Goal: Obtain resource: Download file/media

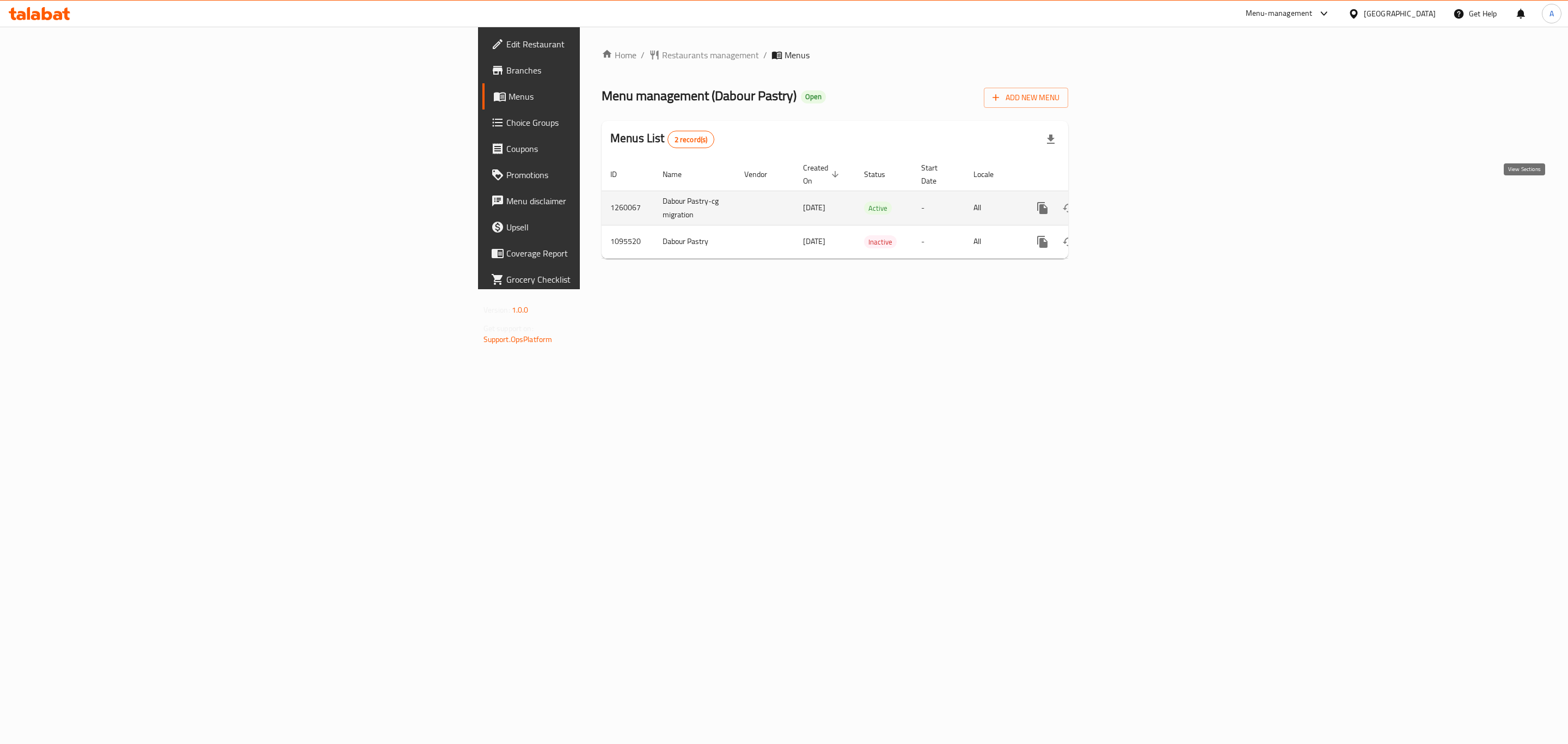
click at [1128, 201] on icon "enhanced table" at bounding box center [1121, 207] width 13 height 13
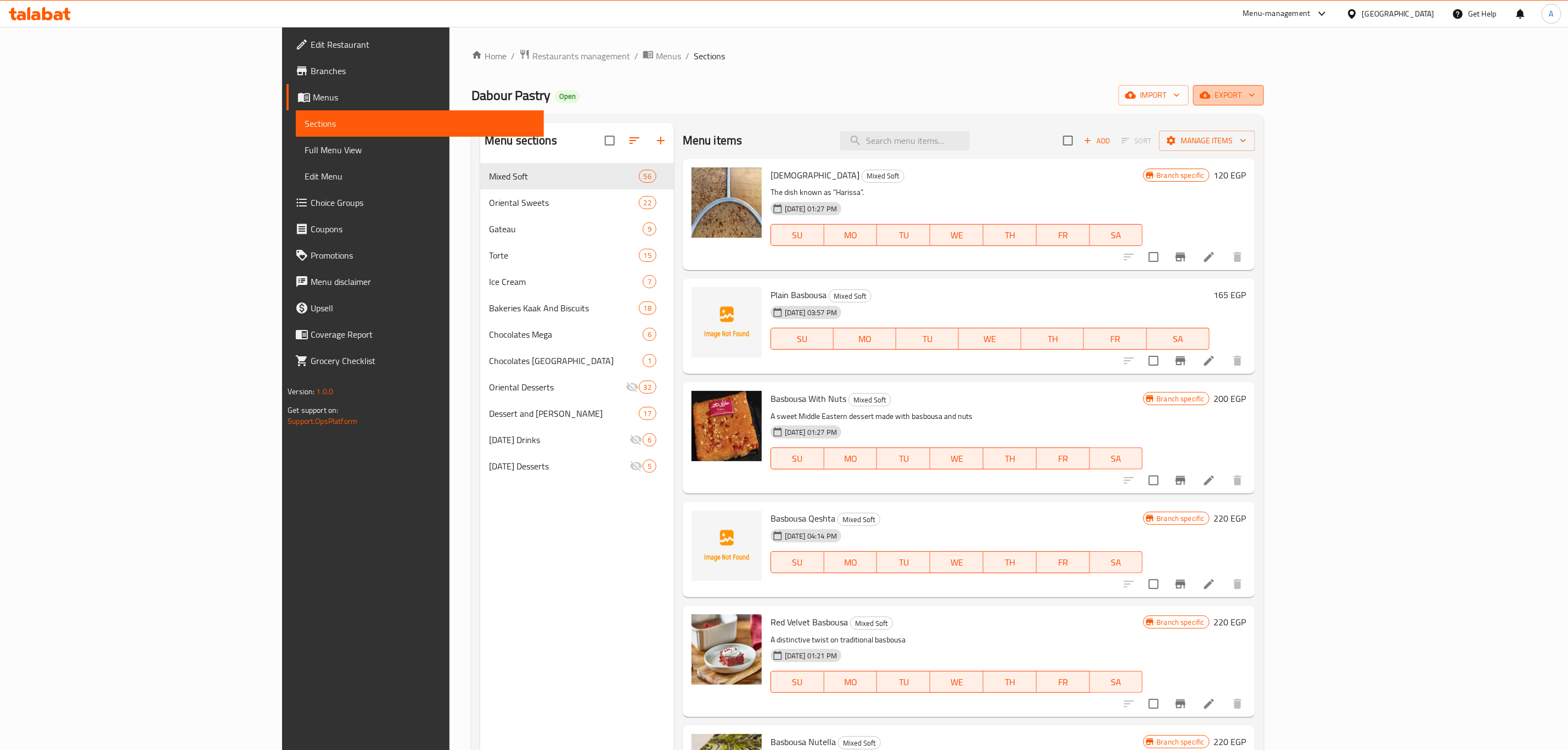
click at [1255, 90] on span "export" at bounding box center [1228, 95] width 53 height 14
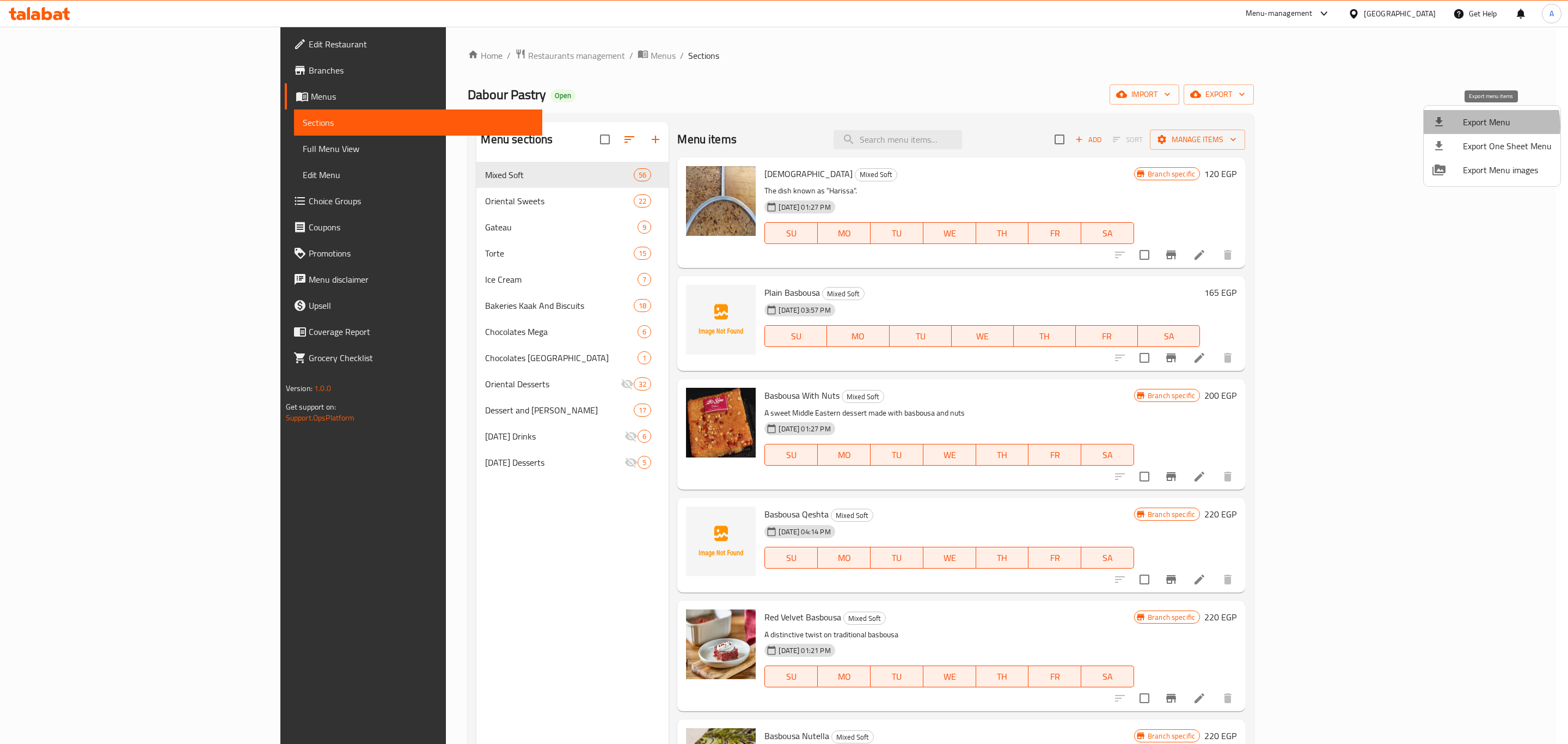
click at [1475, 126] on span "Export Menu" at bounding box center [1507, 122] width 89 height 13
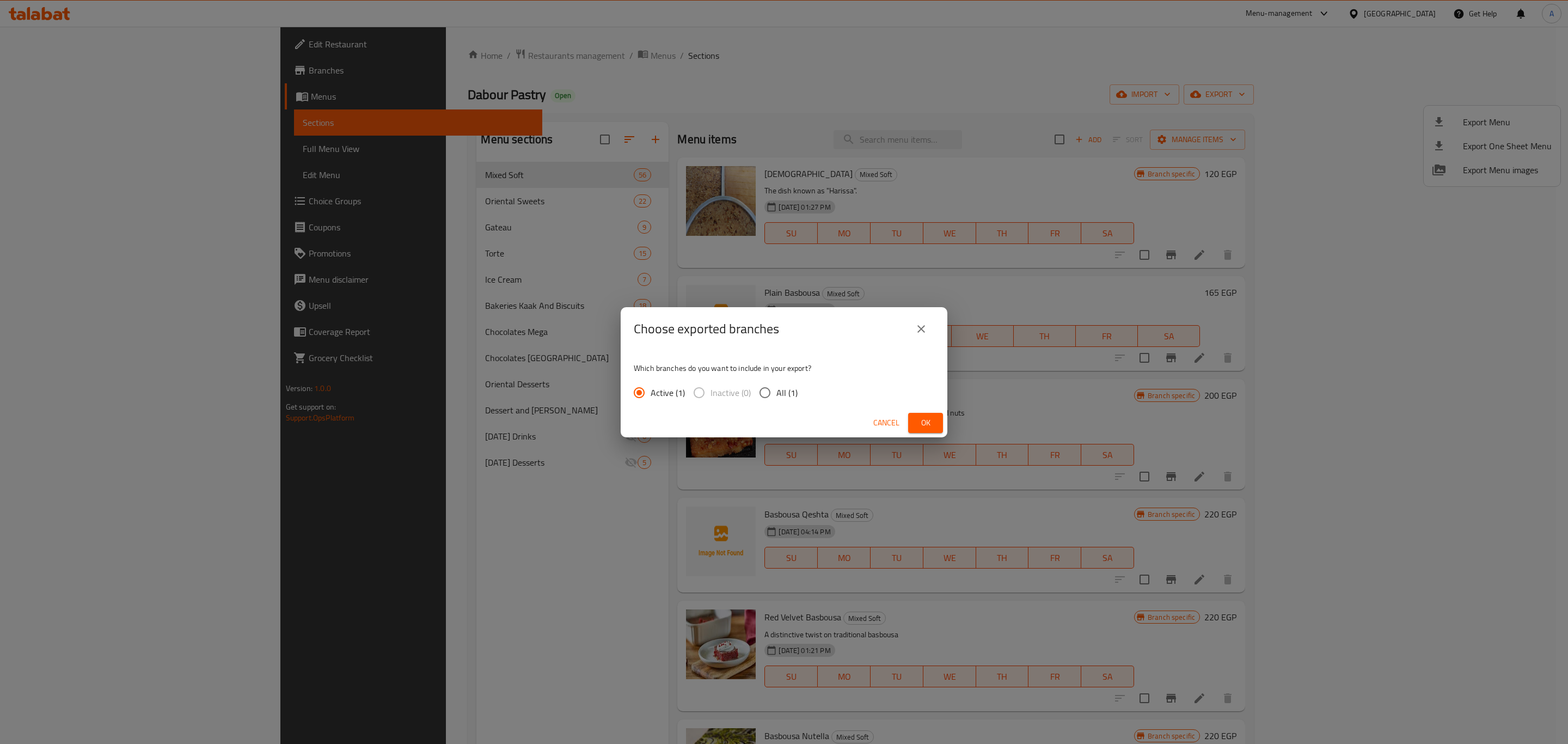
click at [773, 394] on input "All (1)" at bounding box center [765, 392] width 23 height 23
radio input "true"
click at [918, 415] on button "Ok" at bounding box center [925, 423] width 35 height 20
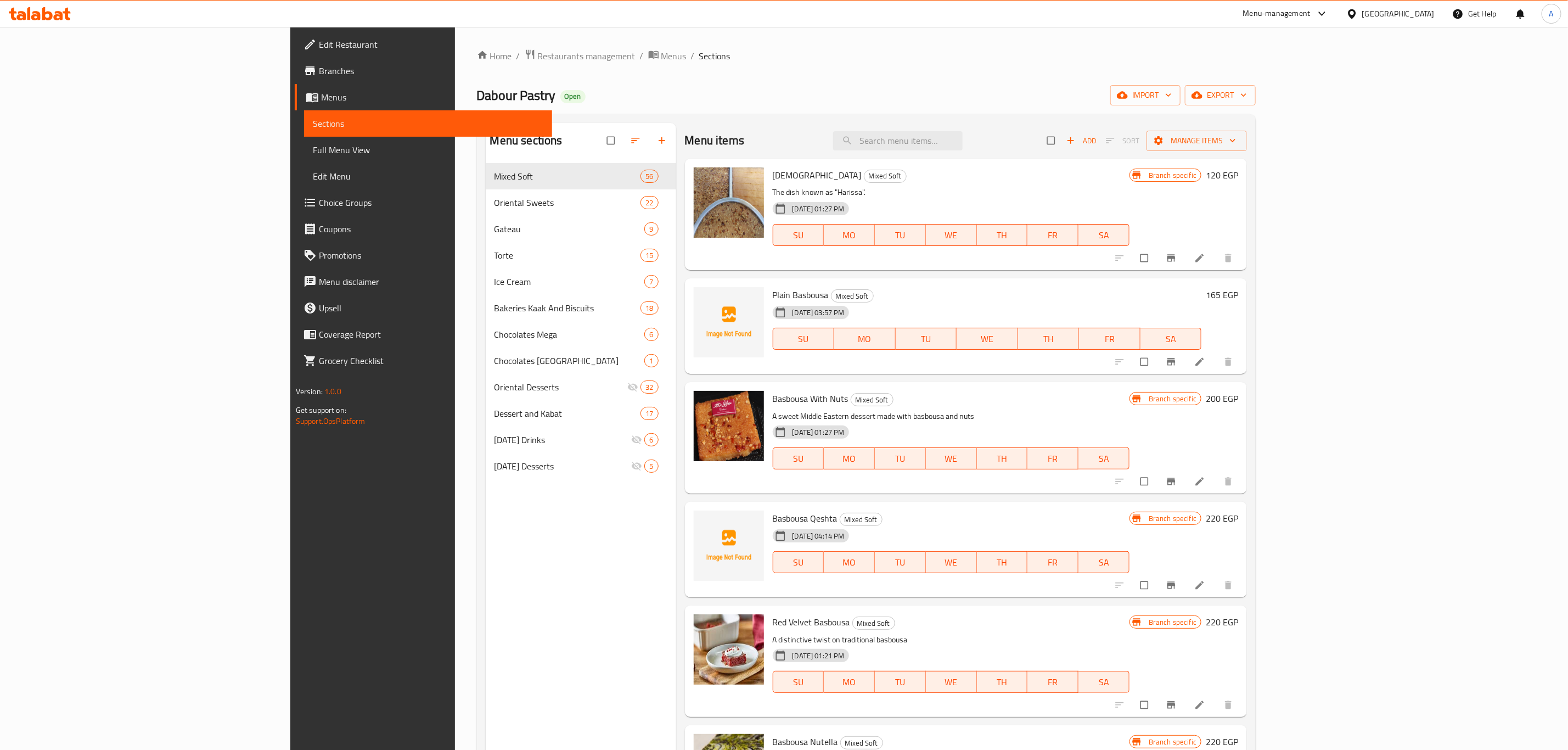
click at [313, 149] on span "Full Menu View" at bounding box center [428, 150] width 231 height 13
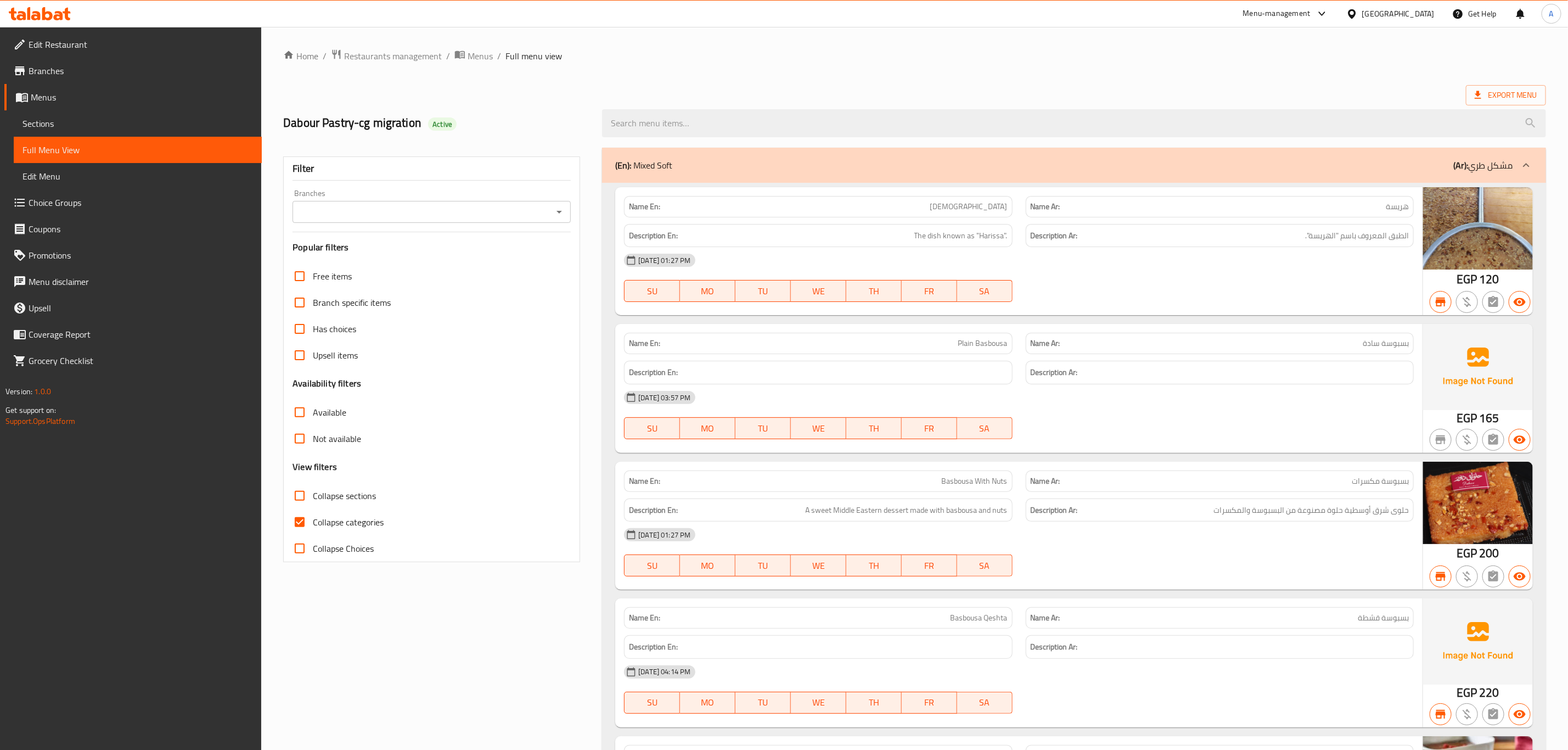
click at [557, 213] on icon "Open" at bounding box center [559, 212] width 13 height 13
click at [405, 265] on li "Dabour Pastry, Abu Rady" at bounding box center [432, 260] width 278 height 20
type input "Dabour Pastry, Abu Rady"
drag, startPoint x: 692, startPoint y: 158, endPoint x: 542, endPoint y: 1, distance: 217.1
click at [692, 158] on div "(En): Mixed Soft (Ar): مشكل طري" at bounding box center [1065, 165] width 898 height 13
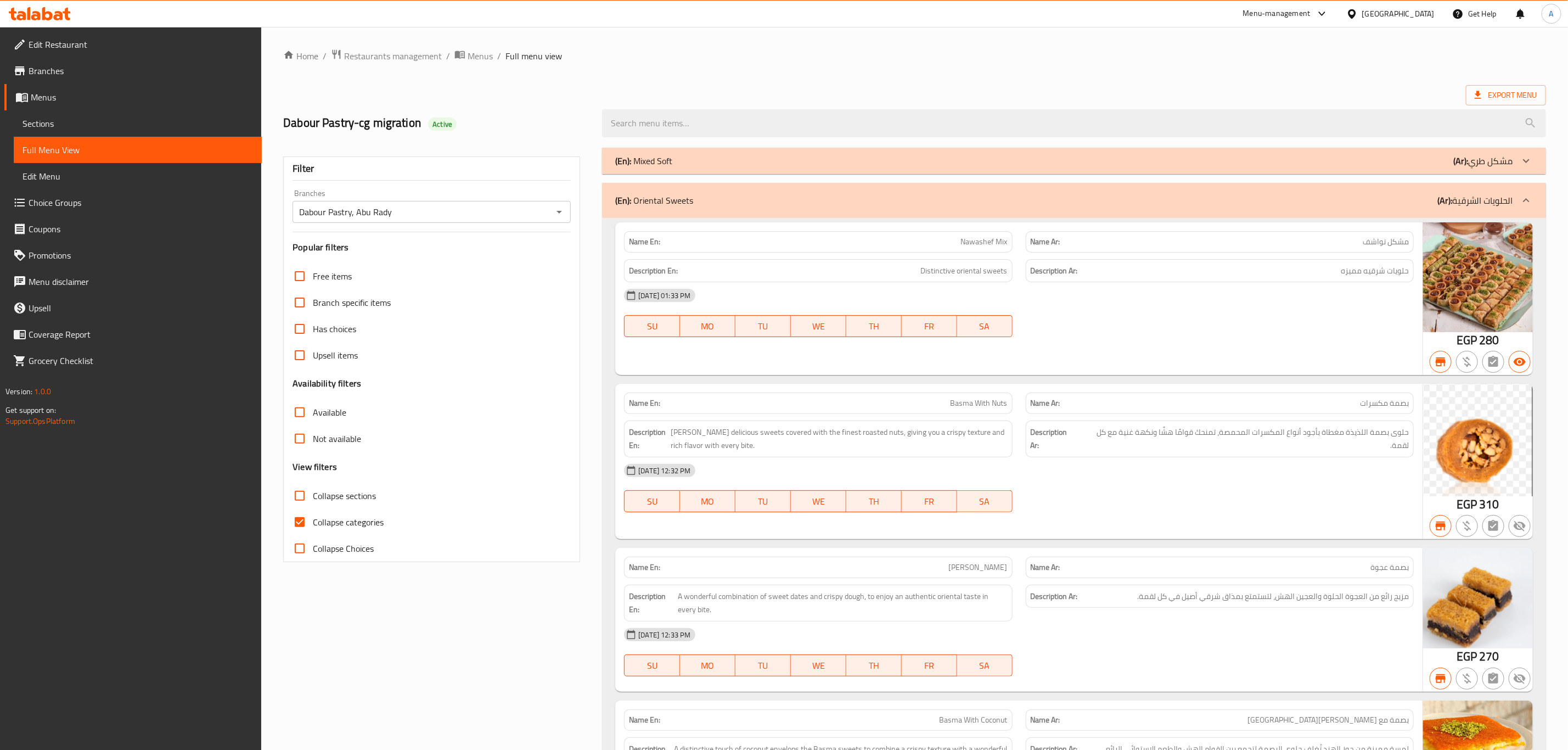
click at [1108, 195] on div "(En): Oriental Sweets (Ar): الحلويات الشرقية" at bounding box center [1065, 200] width 898 height 13
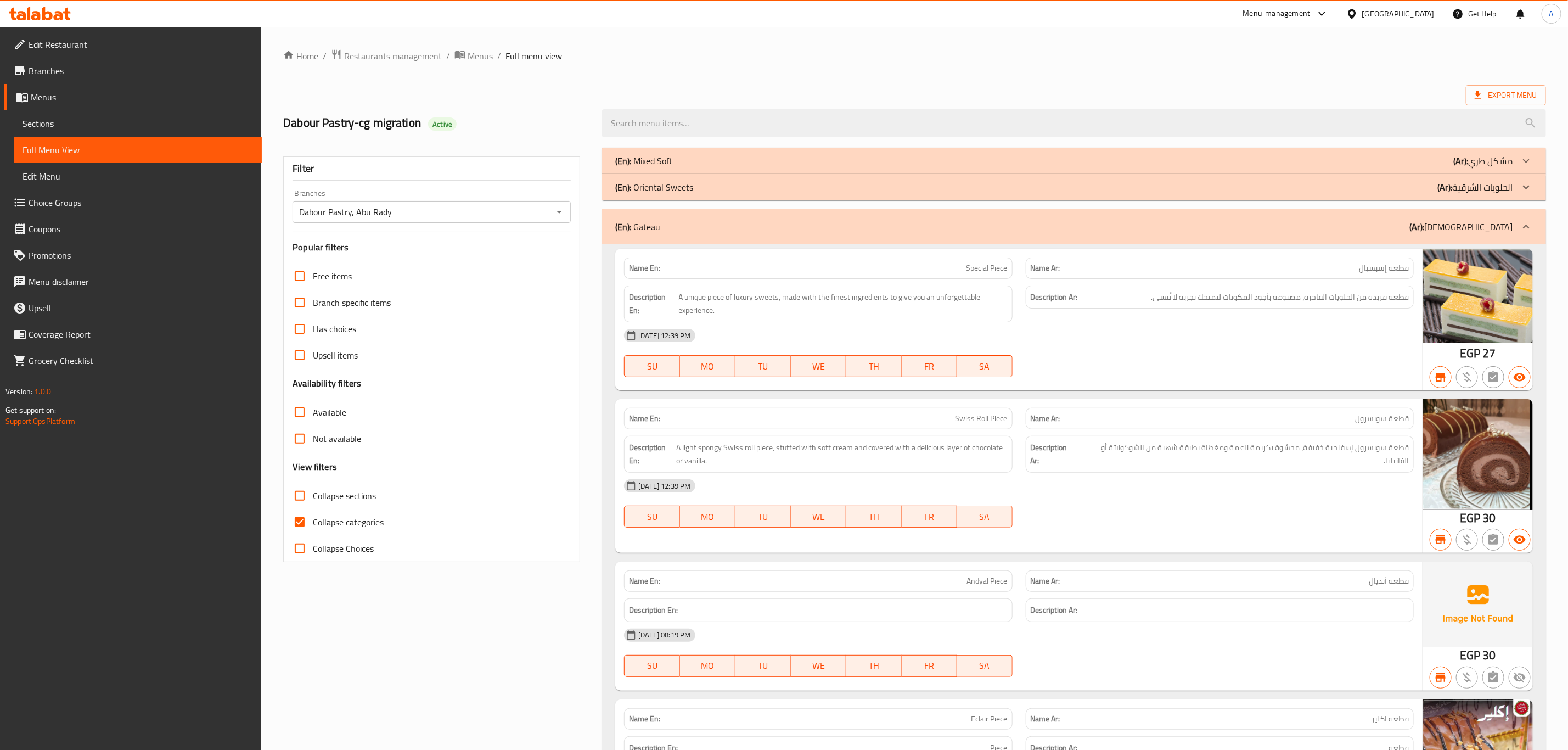
click at [910, 214] on div "(En): Gateau (Ar): الجاتوهات" at bounding box center [1074, 226] width 944 height 35
